Goal: Navigation & Orientation: Understand site structure

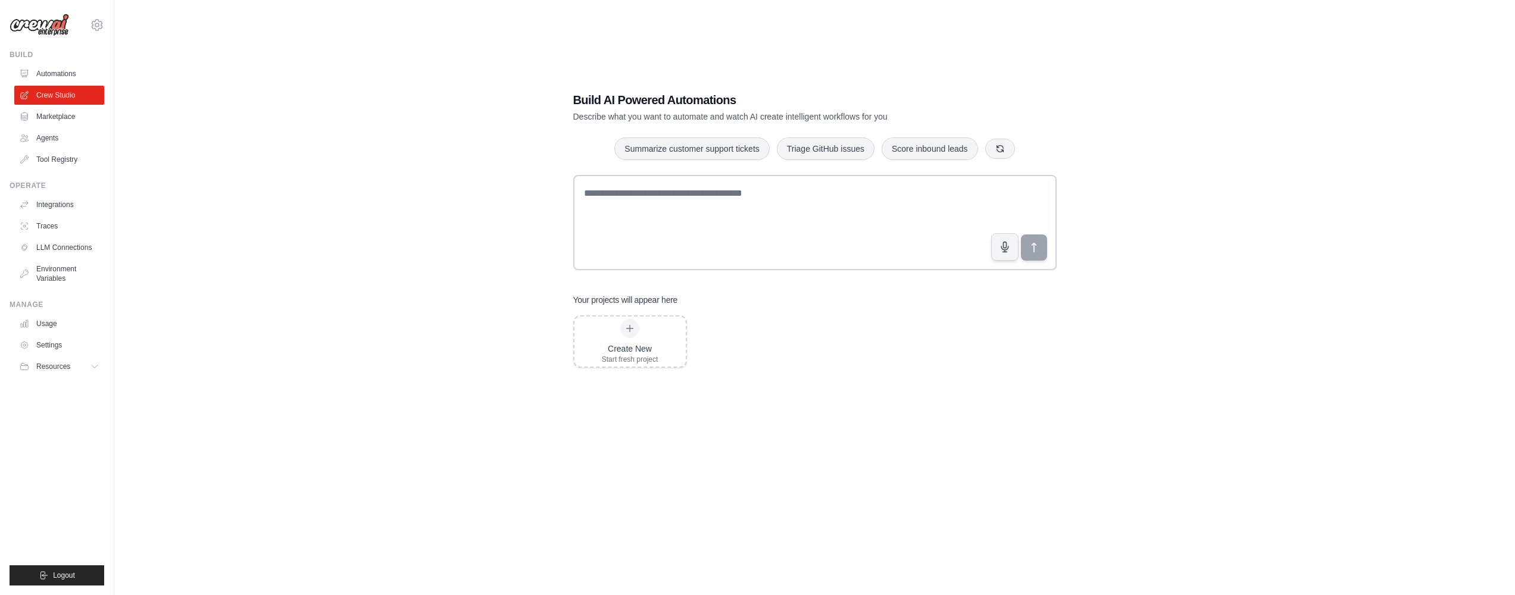
scroll to position [24, 0]
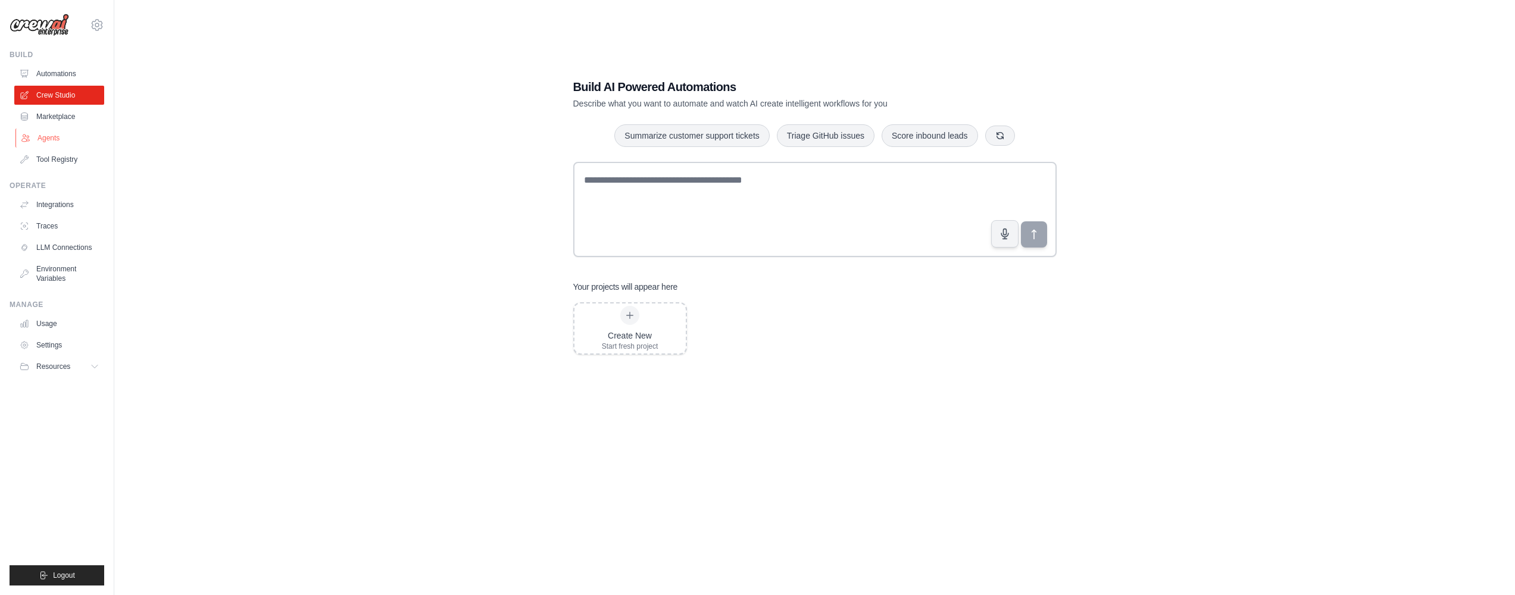
click at [57, 133] on link "Agents" at bounding box center [60, 138] width 90 height 19
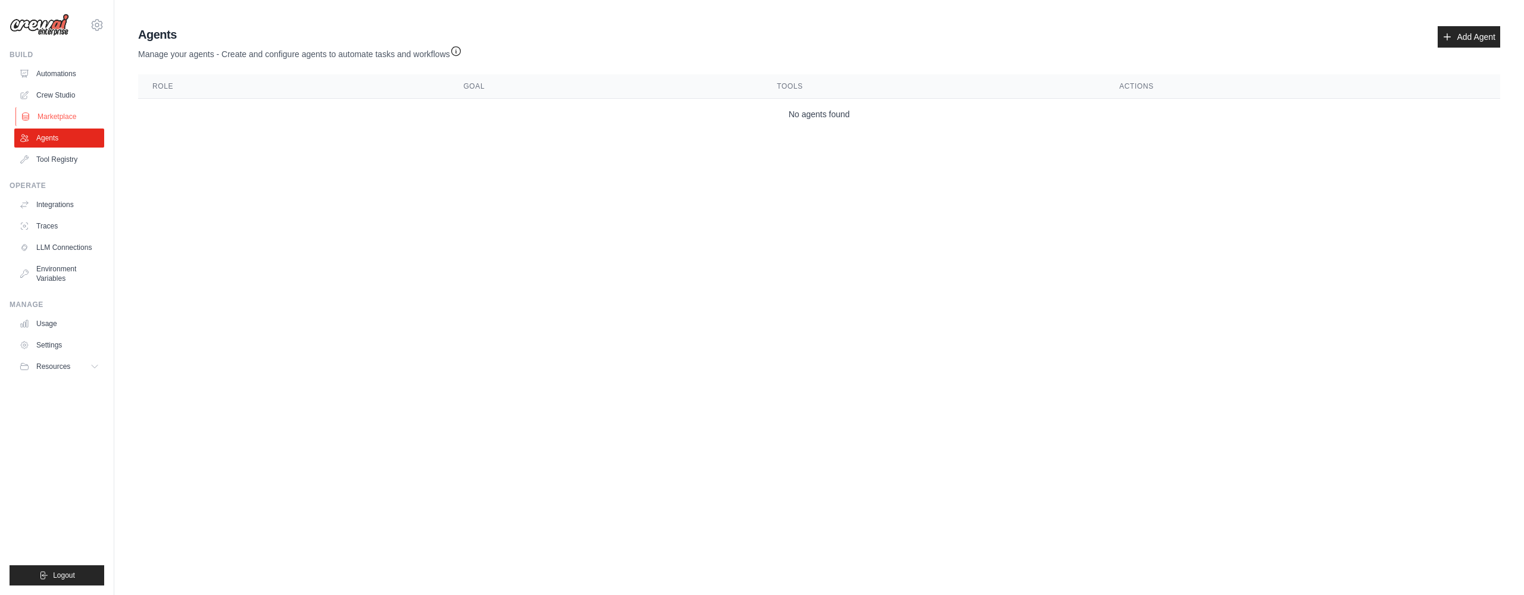
click at [52, 117] on link "Marketplace" at bounding box center [60, 116] width 90 height 19
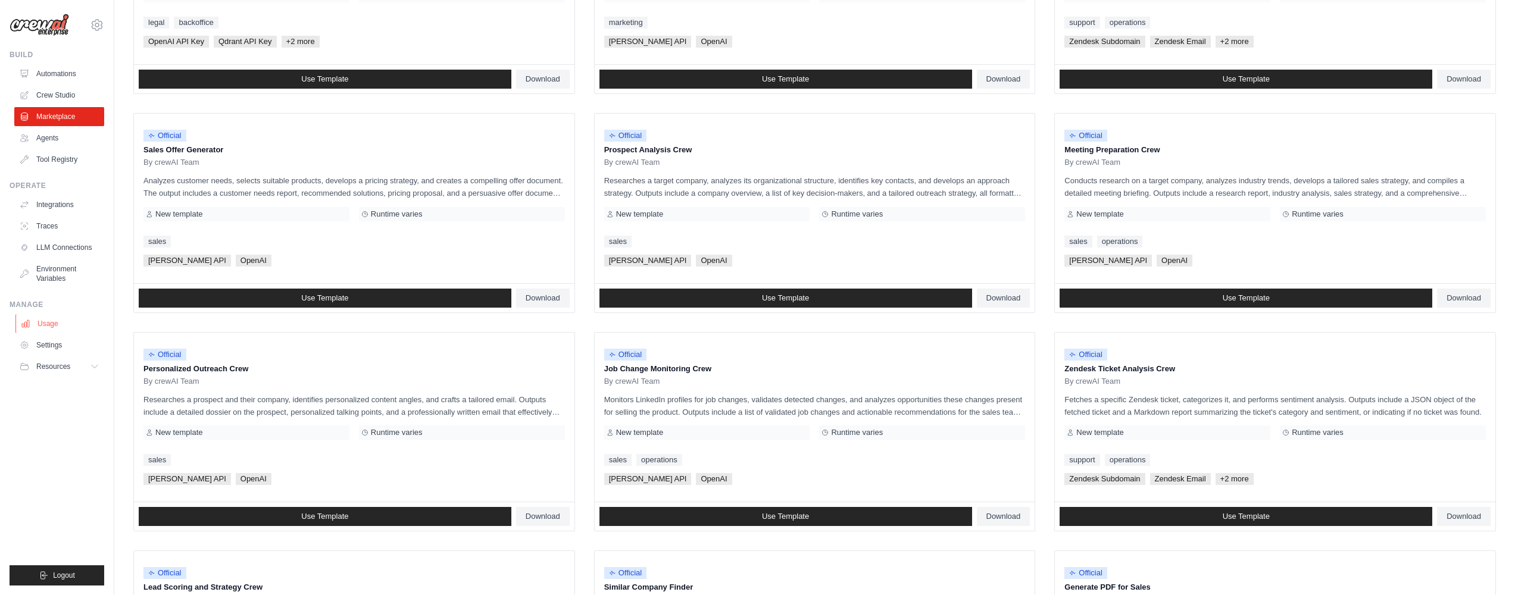
scroll to position [269, 0]
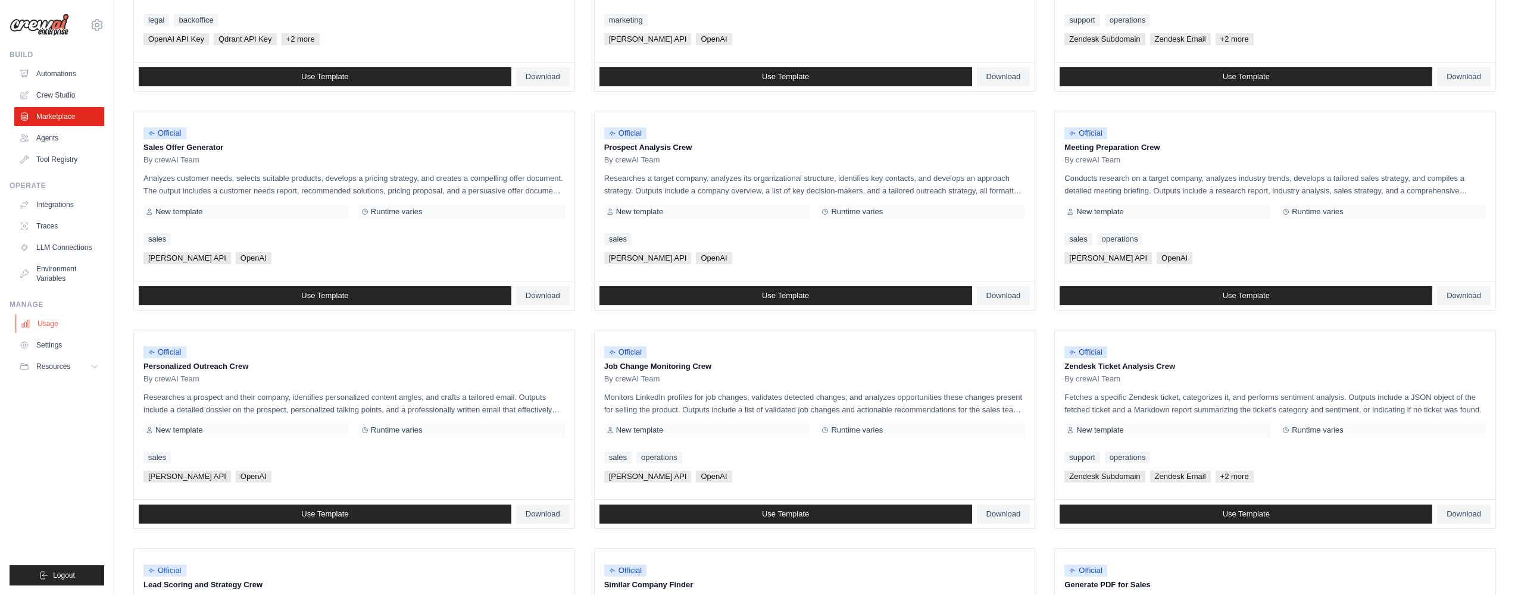
click at [70, 328] on link "Usage" at bounding box center [60, 323] width 90 height 19
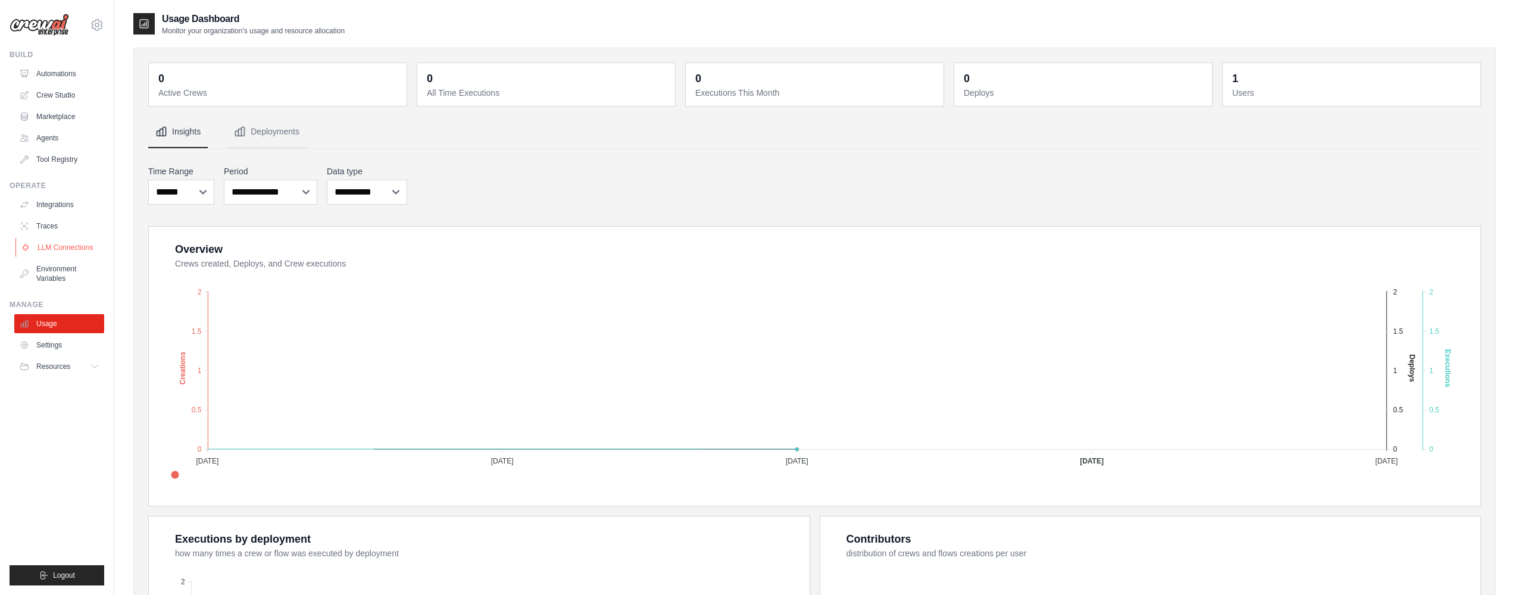
click at [57, 245] on link "LLM Connections" at bounding box center [60, 247] width 90 height 19
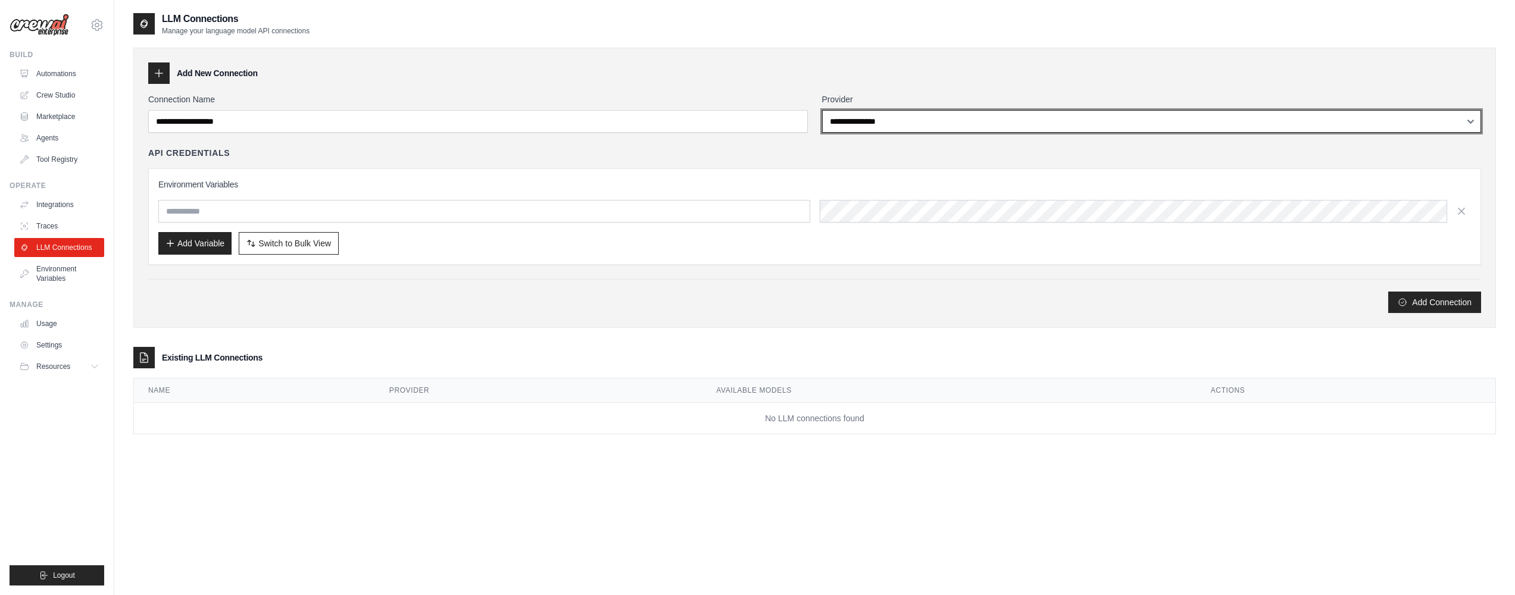
scroll to position [24, 0]
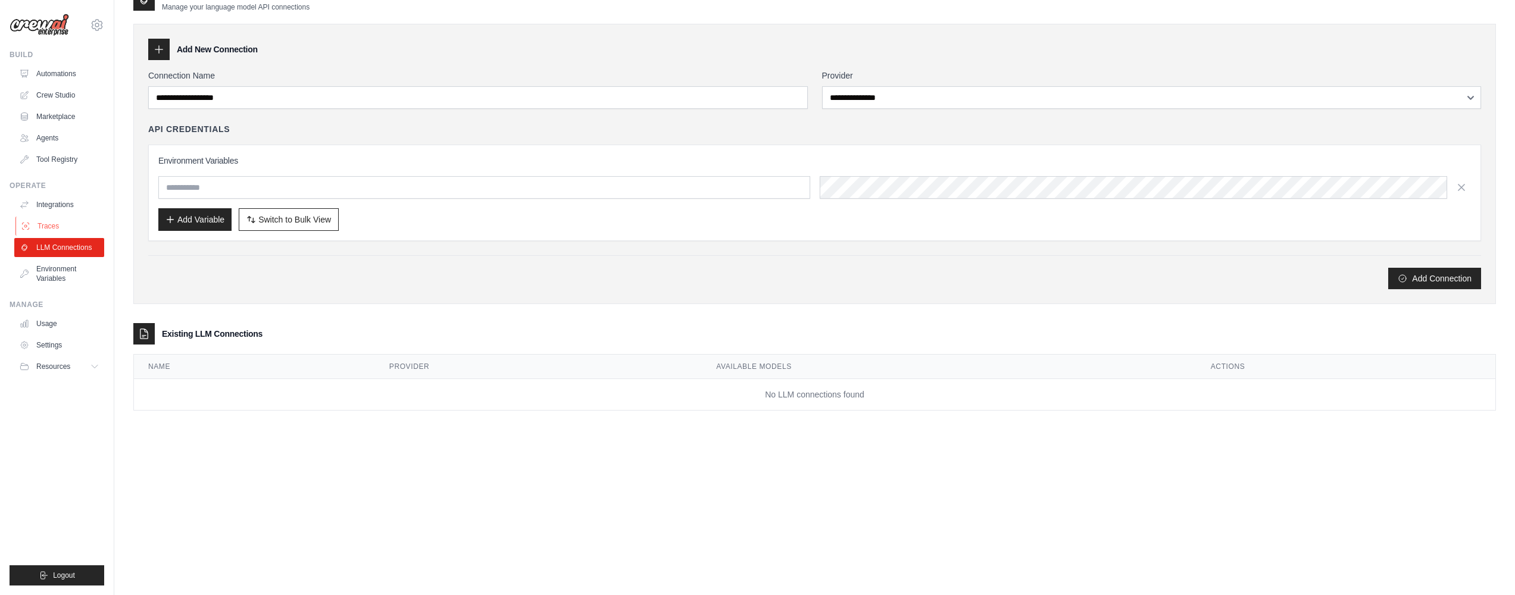
click at [62, 227] on link "Traces" at bounding box center [60, 226] width 90 height 19
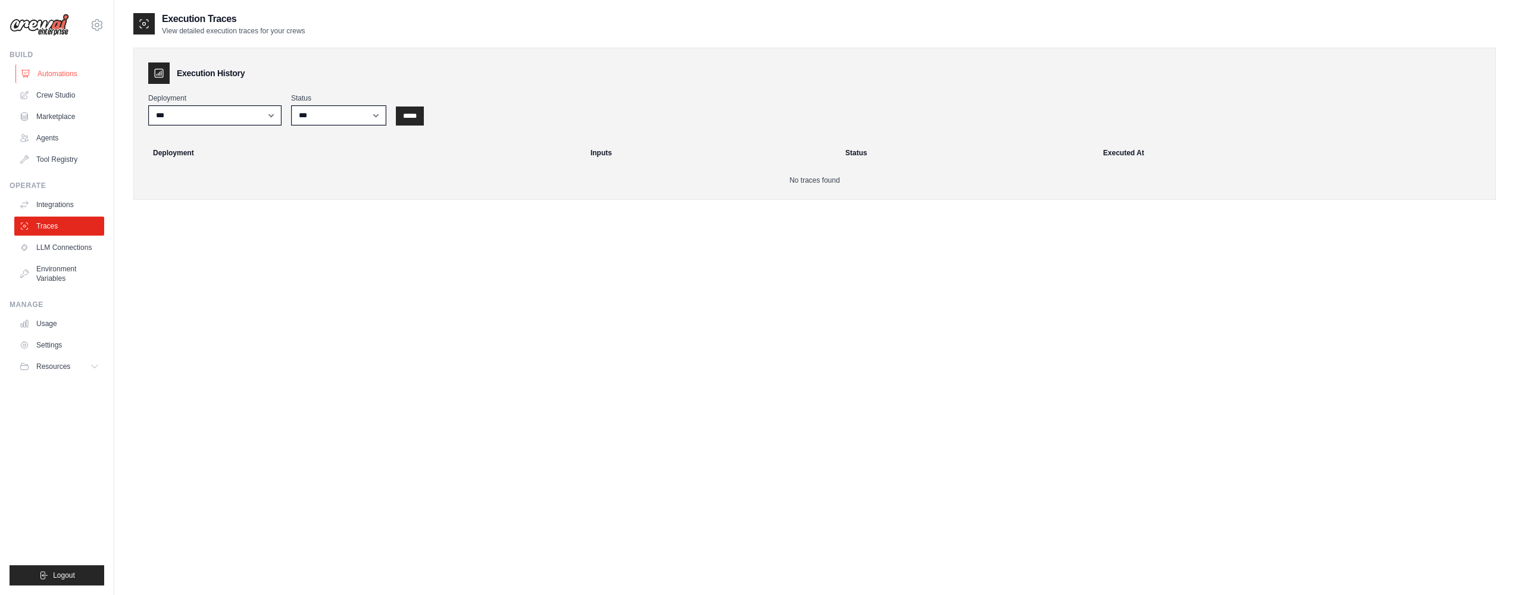
click at [49, 77] on link "Automations" at bounding box center [60, 73] width 90 height 19
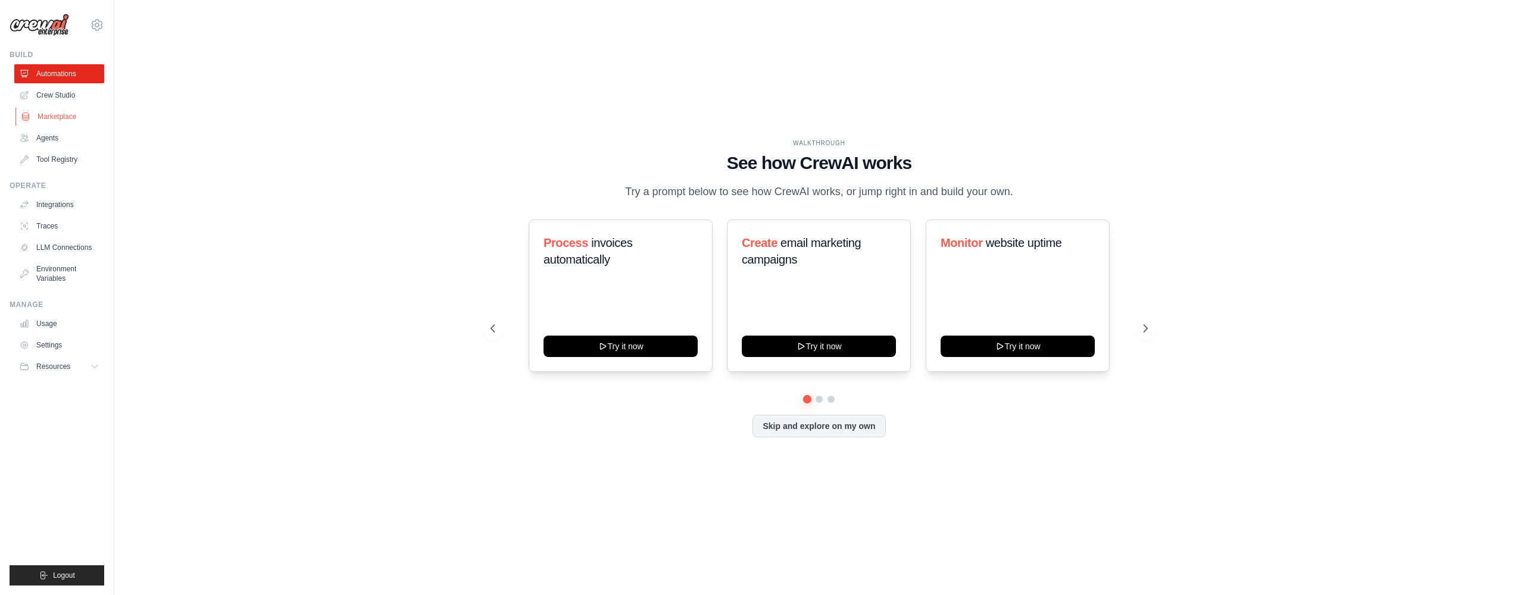
click at [66, 112] on link "Marketplace" at bounding box center [60, 116] width 90 height 19
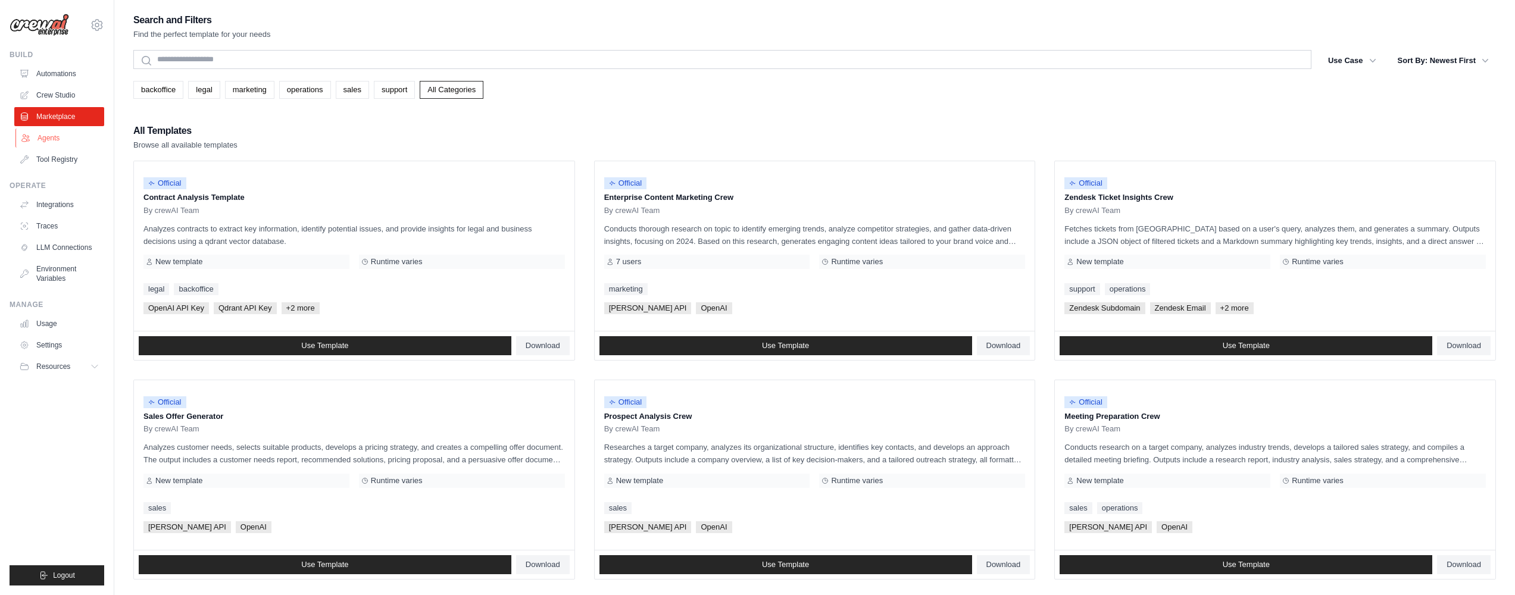
click at [35, 130] on link "Agents" at bounding box center [60, 138] width 90 height 19
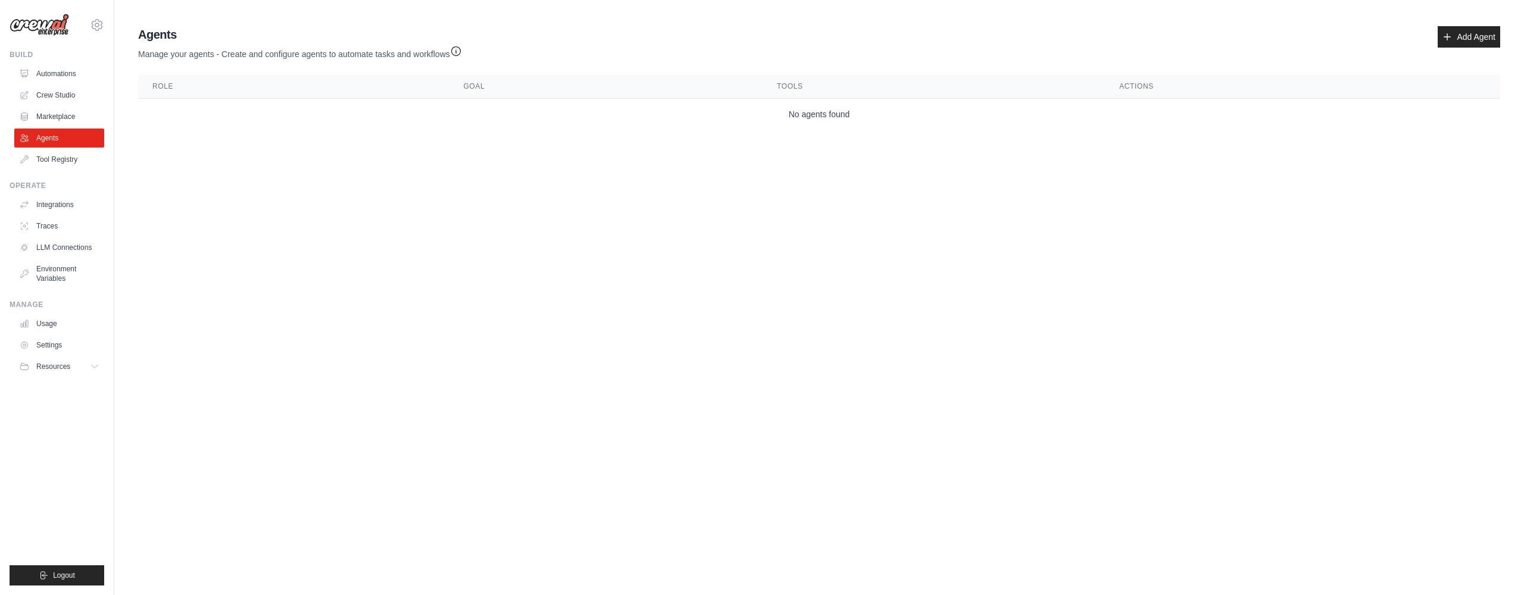
drag, startPoint x: 65, startPoint y: 152, endPoint x: 83, endPoint y: 148, distance: 18.9
click at [65, 152] on link "Tool Registry" at bounding box center [59, 159] width 90 height 19
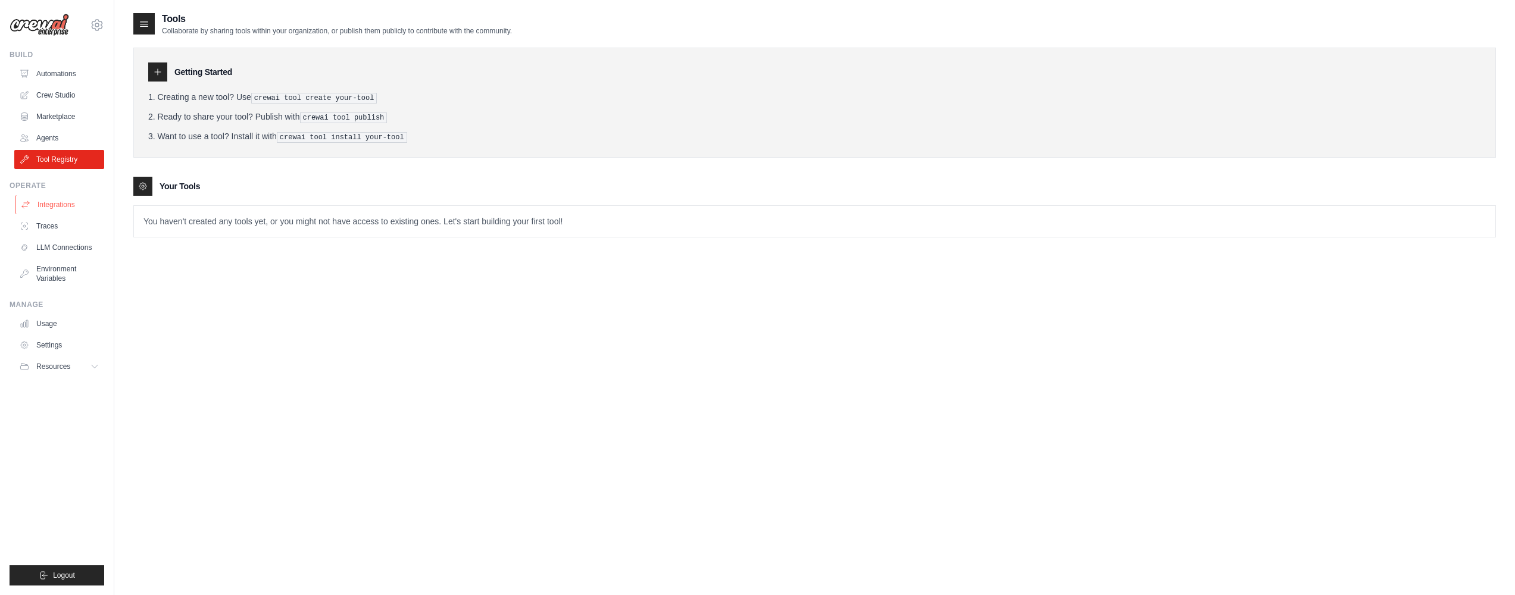
click at [63, 202] on link "Integrations" at bounding box center [60, 204] width 90 height 19
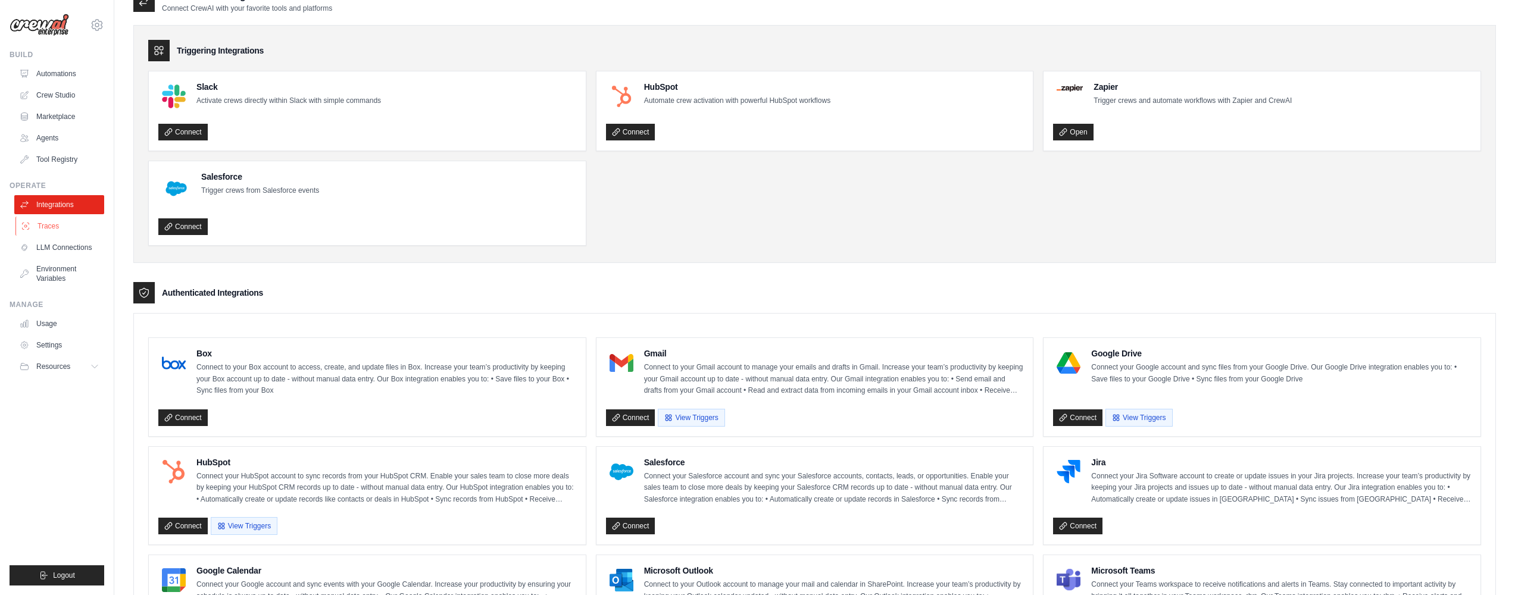
scroll to position [130, 0]
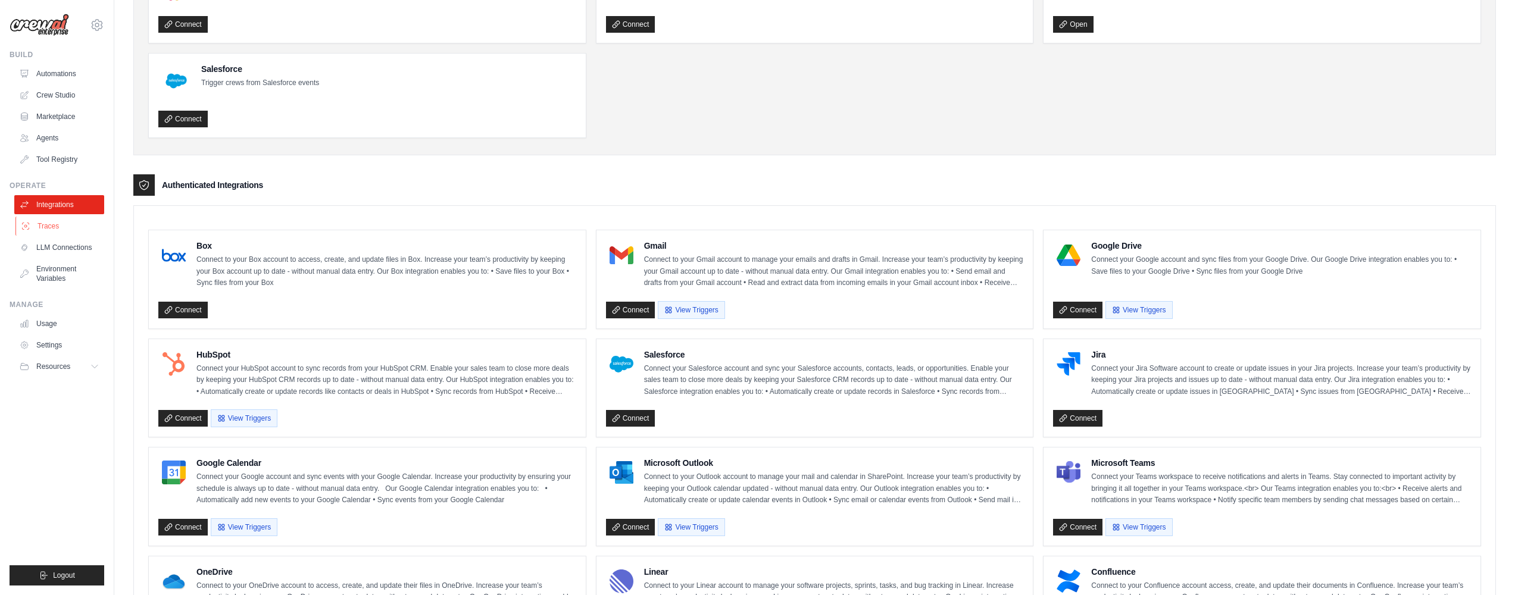
click at [67, 227] on link "Traces" at bounding box center [60, 226] width 90 height 19
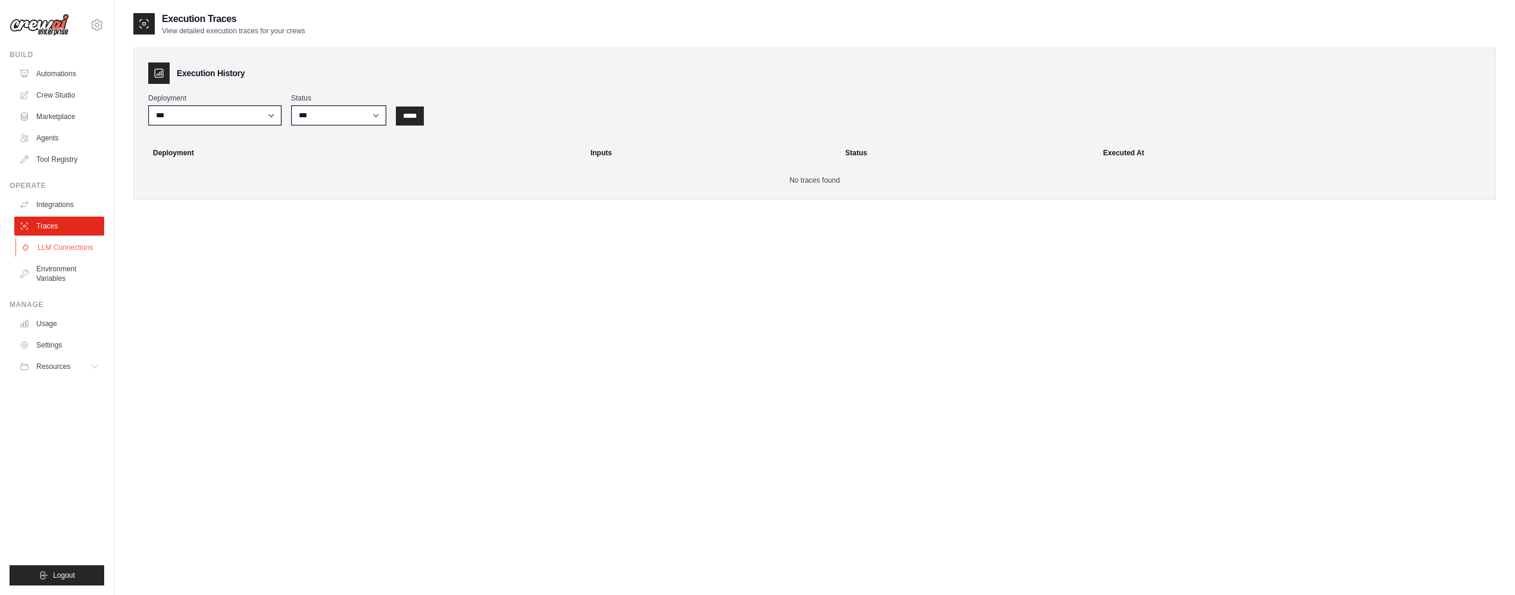
click at [73, 249] on link "LLM Connections" at bounding box center [60, 247] width 90 height 19
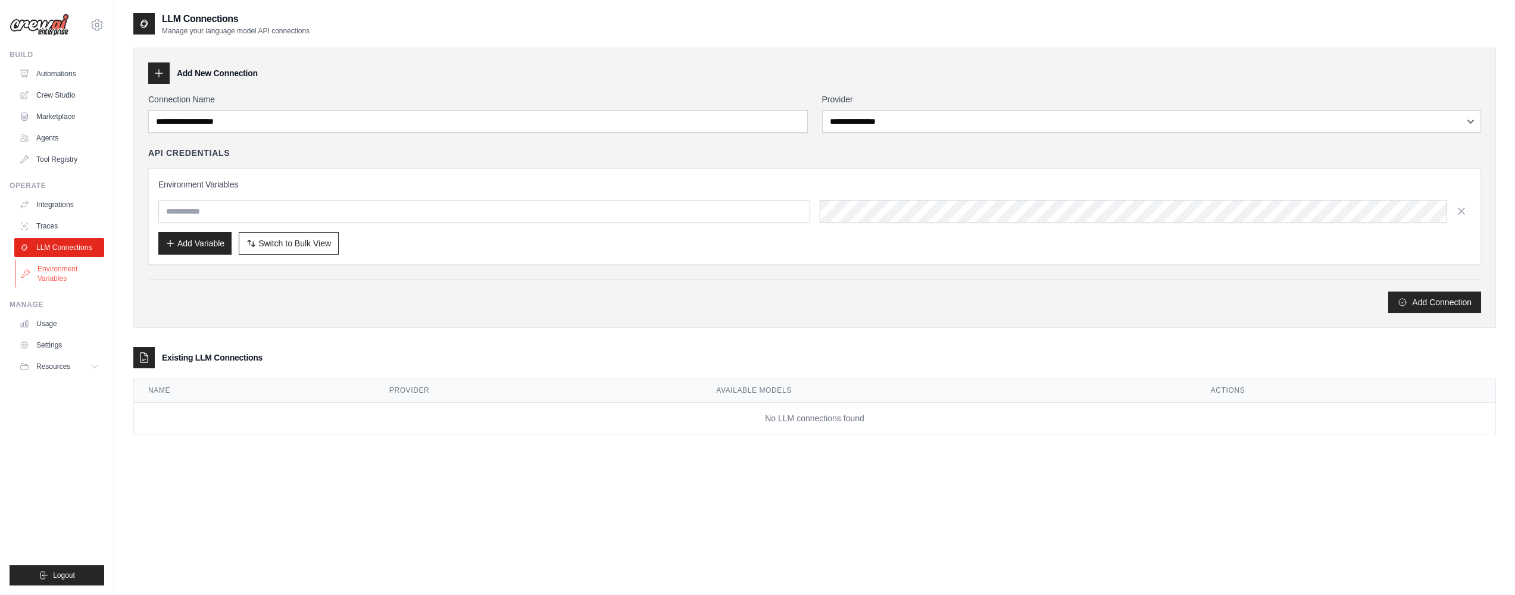
click at [55, 279] on link "Environment Variables" at bounding box center [60, 274] width 90 height 29
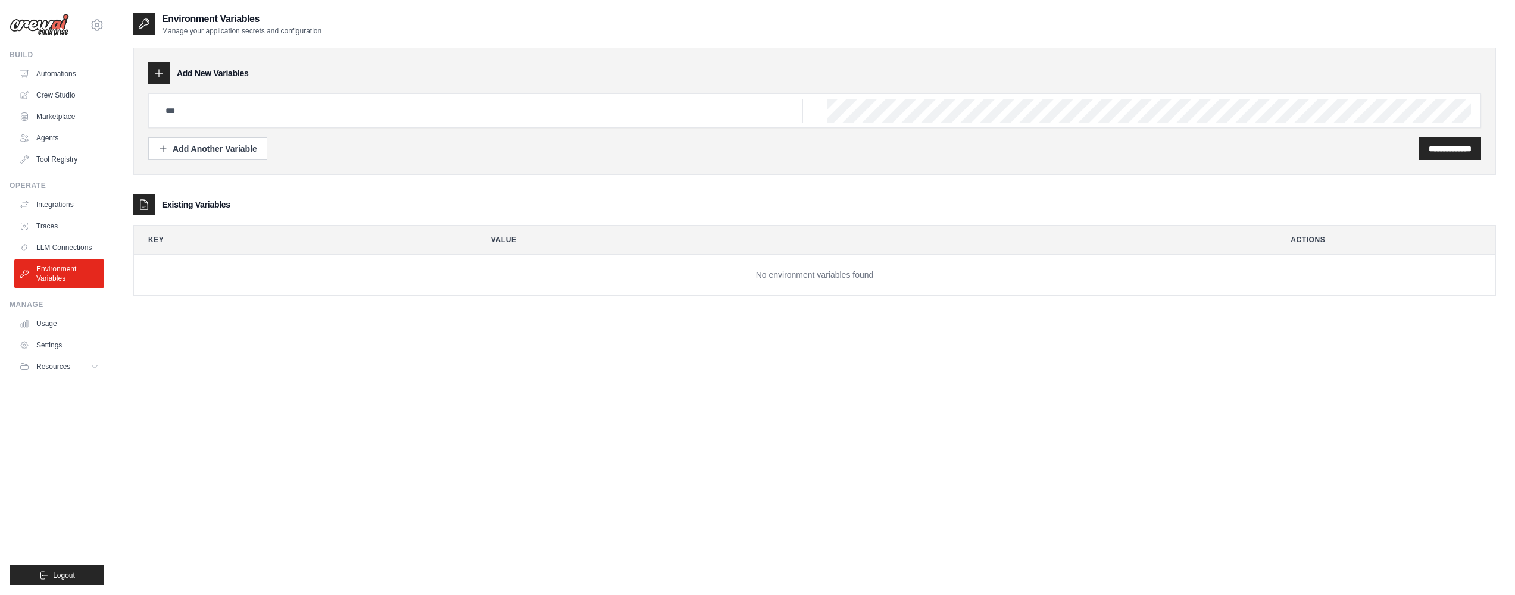
click at [173, 202] on h3 "Existing Variables" at bounding box center [196, 205] width 68 height 12
click at [62, 362] on span "Resources" at bounding box center [54, 367] width 34 height 10
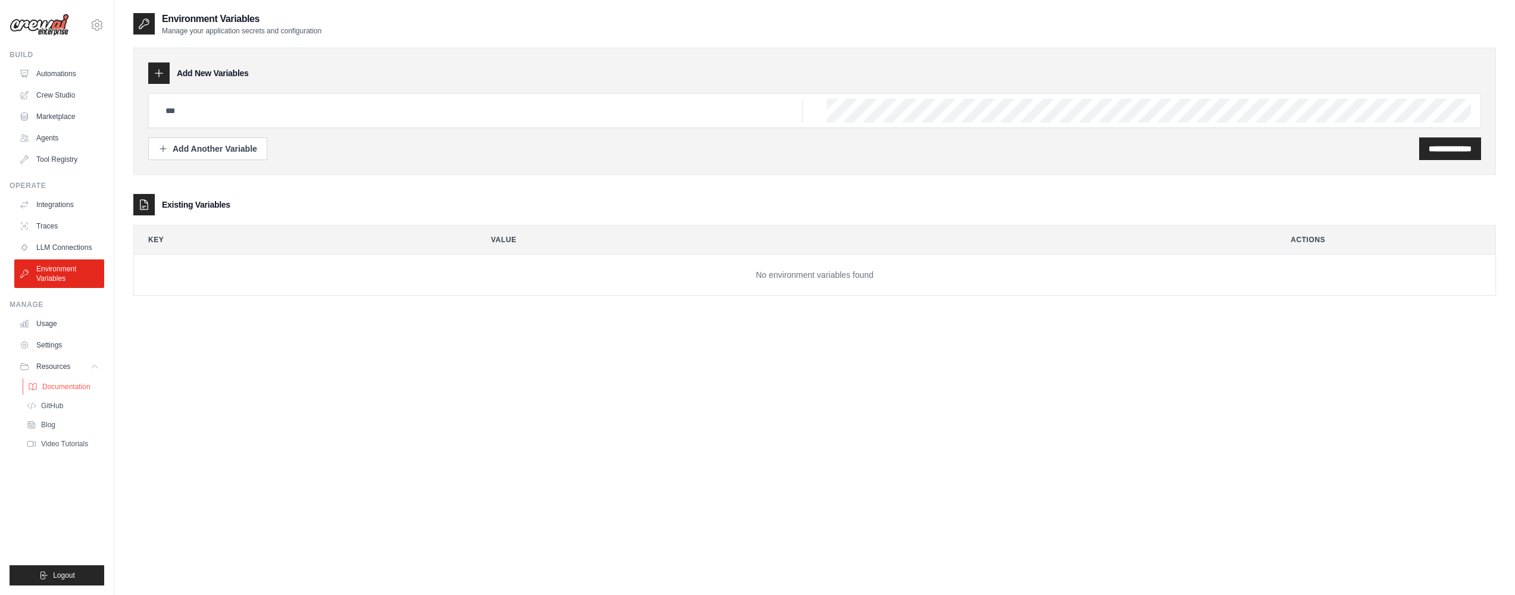
click at [77, 389] on span "Documentation" at bounding box center [66, 387] width 48 height 10
